Goal: Task Accomplishment & Management: Manage account settings

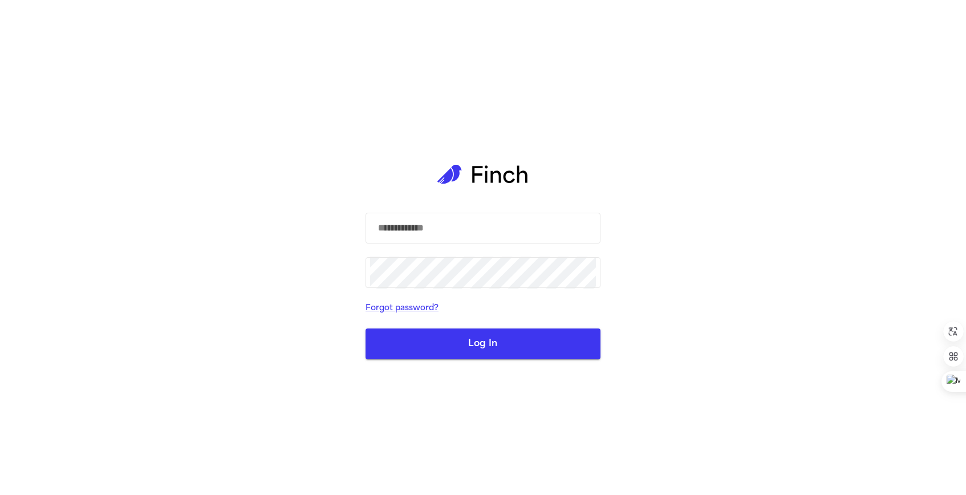
type input "**********"
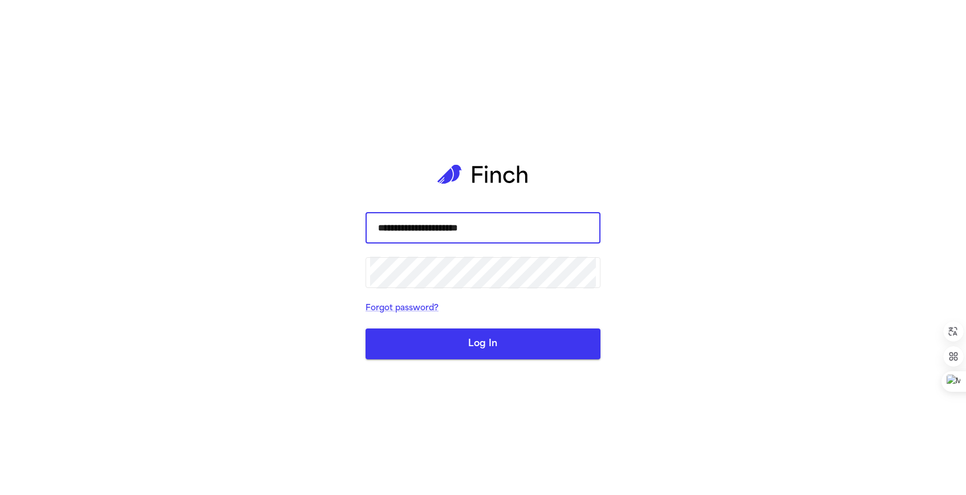
click at [500, 343] on button "Log In" at bounding box center [483, 344] width 235 height 31
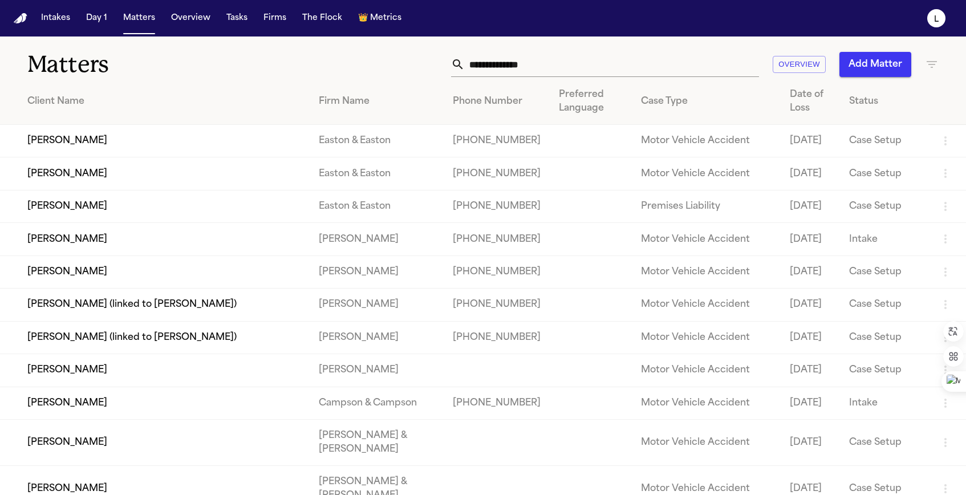
click at [554, 63] on input "text" at bounding box center [612, 64] width 294 height 25
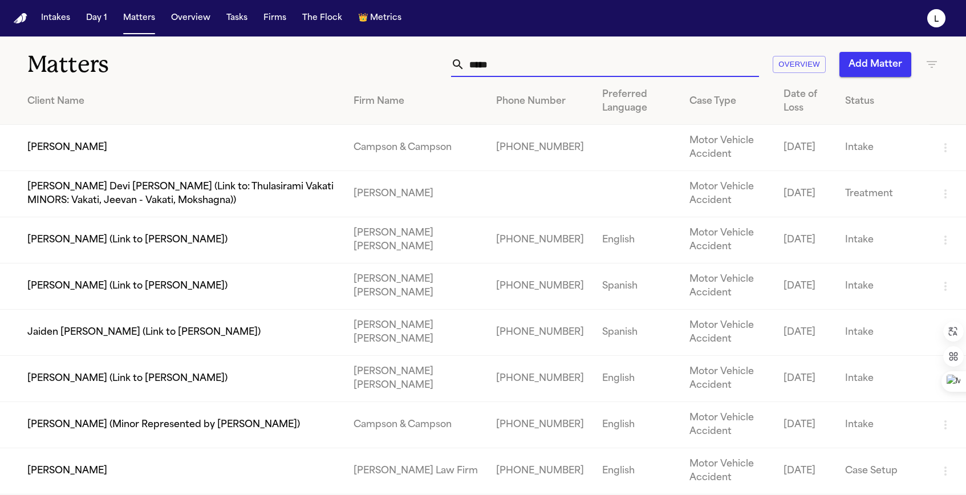
type input "*****"
click at [397, 140] on td "Campson & Campson" at bounding box center [415, 148] width 143 height 46
click at [98, 148] on td "[PERSON_NAME]" at bounding box center [172, 148] width 344 height 46
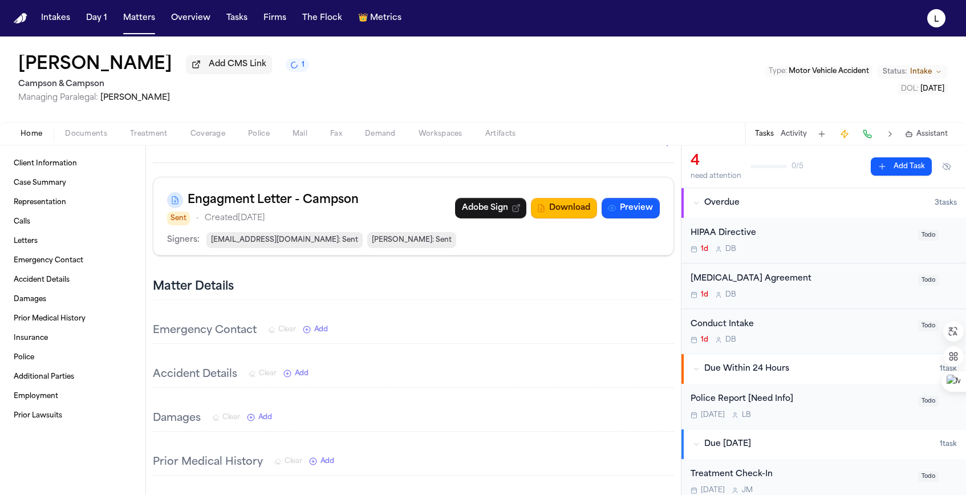
scroll to position [352, 0]
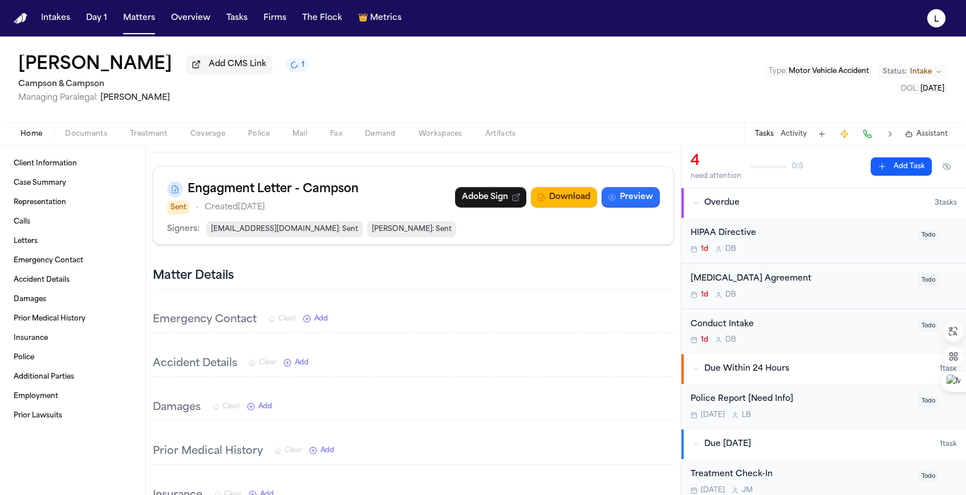
click at [631, 201] on button "Preview" at bounding box center [631, 197] width 58 height 21
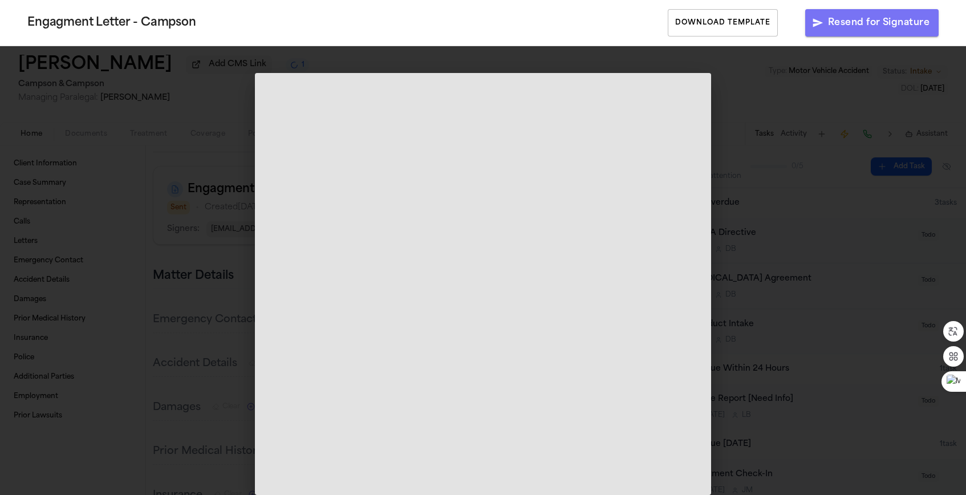
click at [872, 23] on button "Resend for Signature" at bounding box center [871, 22] width 133 height 27
click at [641, 55] on div "Engagment Letter - Campson Download Template Resend for Signature" at bounding box center [483, 247] width 966 height 495
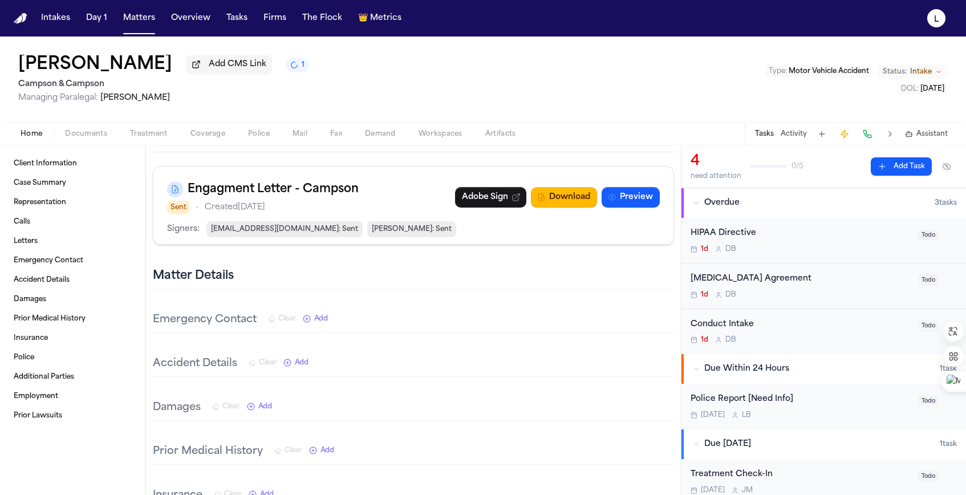
drag, startPoint x: 15, startPoint y: 65, endPoint x: 208, endPoint y: 72, distance: 193.5
click at [208, 72] on div "[PERSON_NAME] Add CMS Link 1 Campson & [PERSON_NAME] Managing Paralegal: [PERSO…" at bounding box center [483, 80] width 966 height 86
copy h1 "[PERSON_NAME]"
click at [34, 132] on span "Home" at bounding box center [32, 133] width 22 height 9
click at [43, 136] on button "Home" at bounding box center [31, 134] width 44 height 14
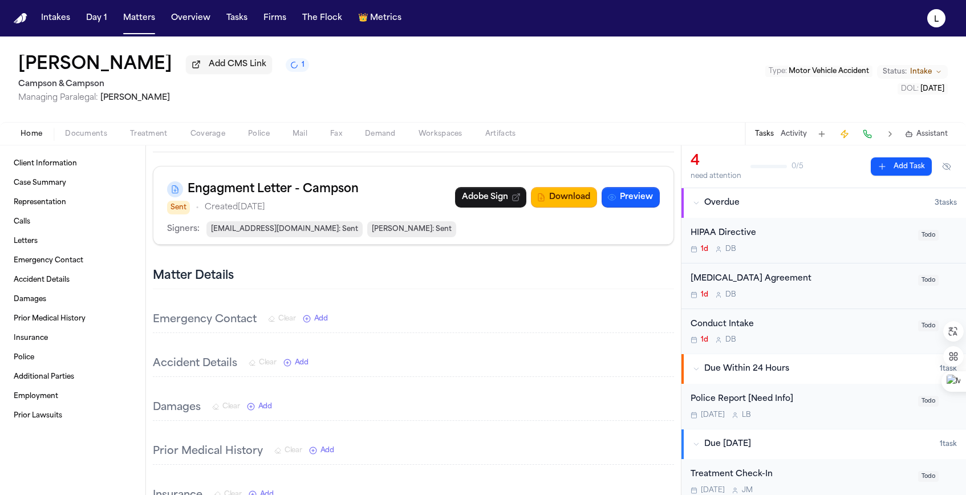
scroll to position [0, 0]
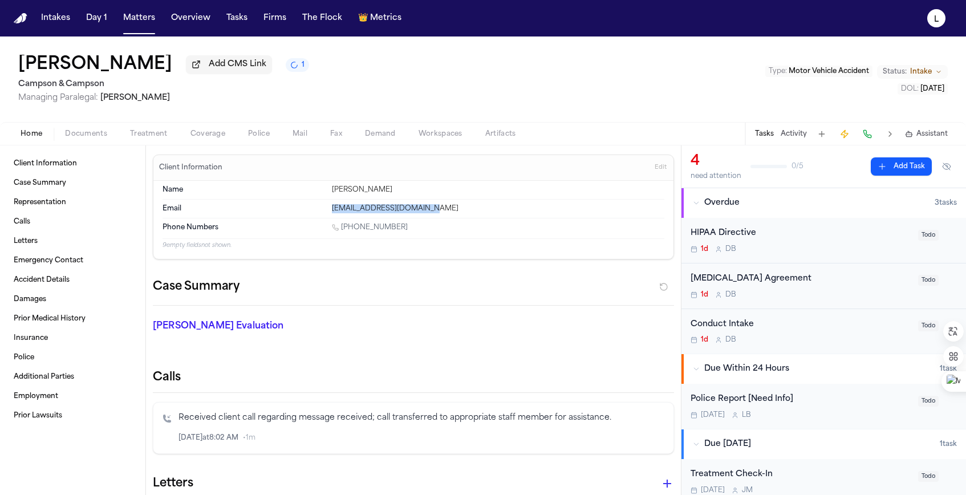
drag, startPoint x: 438, startPoint y: 209, endPoint x: 335, endPoint y: 205, distance: 102.7
click at [334, 205] on div "Email [EMAIL_ADDRESS][DOMAIN_NAME]" at bounding box center [414, 209] width 502 height 18
copy div "[EMAIL_ADDRESS][DOMAIN_NAME]"
click at [63, 13] on button "Intakes" at bounding box center [56, 18] width 38 height 21
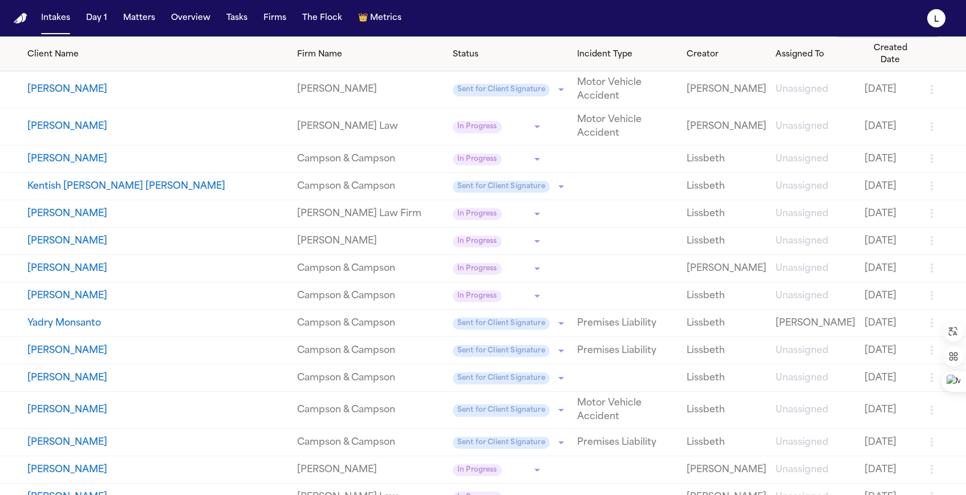
scroll to position [48, 0]
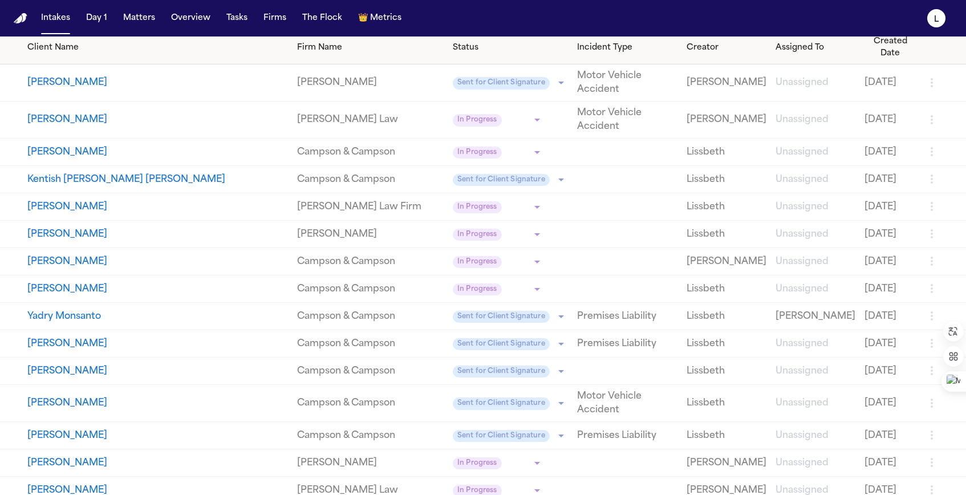
click at [107, 396] on button "[PERSON_NAME]" at bounding box center [157, 403] width 261 height 14
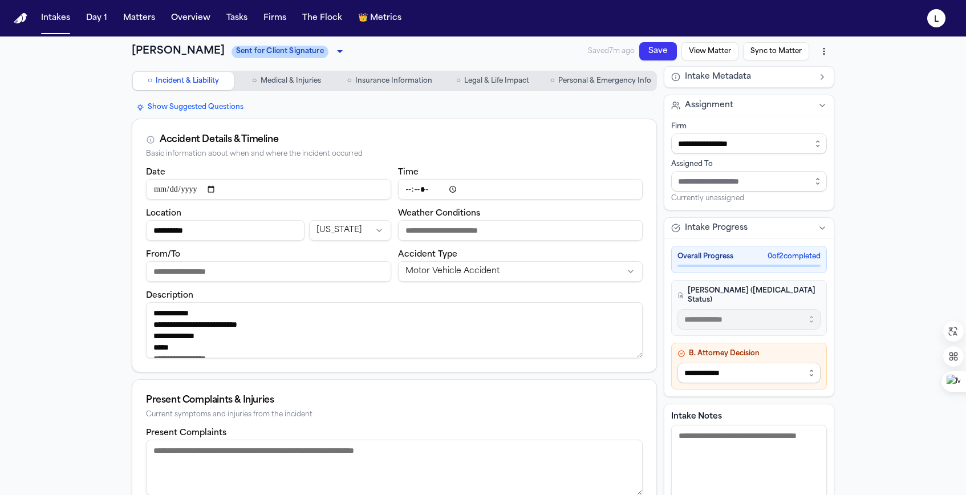
click at [712, 51] on button "View Matter" at bounding box center [710, 51] width 57 height 18
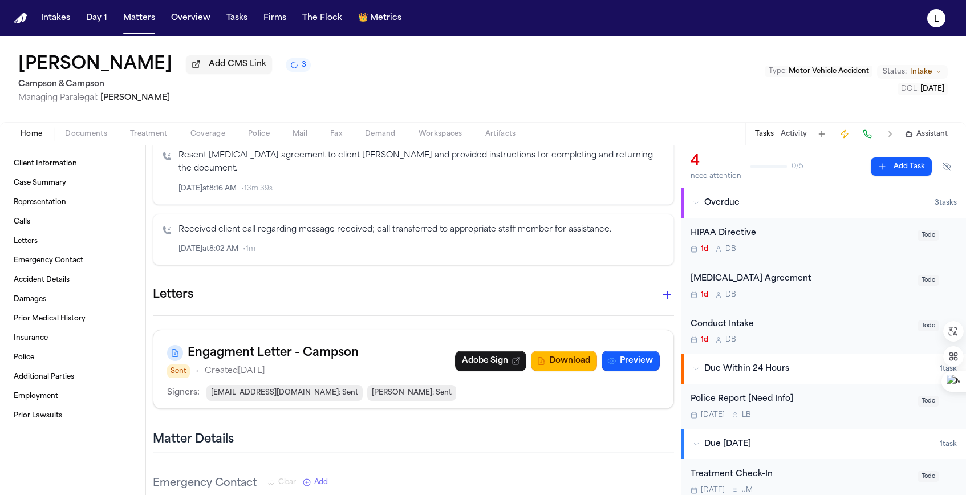
scroll to position [268, 0]
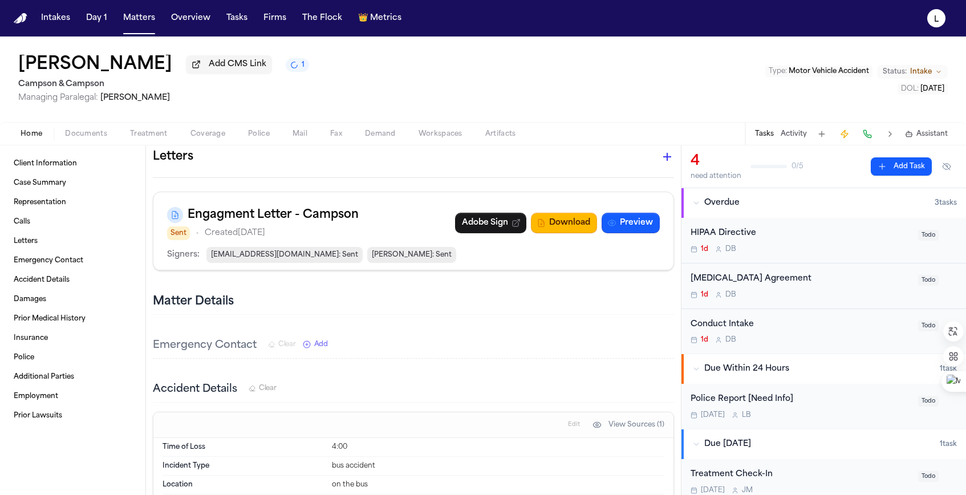
scroll to position [462, 0]
click at [282, 212] on h3 "Engagment Letter - Campson" at bounding box center [273, 214] width 171 height 18
click at [298, 206] on h3 "Engagment Letter - Campson" at bounding box center [273, 214] width 171 height 18
click at [289, 246] on span "h.abraham19566@gmail.com : Sent" at bounding box center [284, 254] width 156 height 16
click at [345, 226] on div "Sent • Created Sep 15, 2025" at bounding box center [263, 233] width 192 height 14
